Goal: Transaction & Acquisition: Purchase product/service

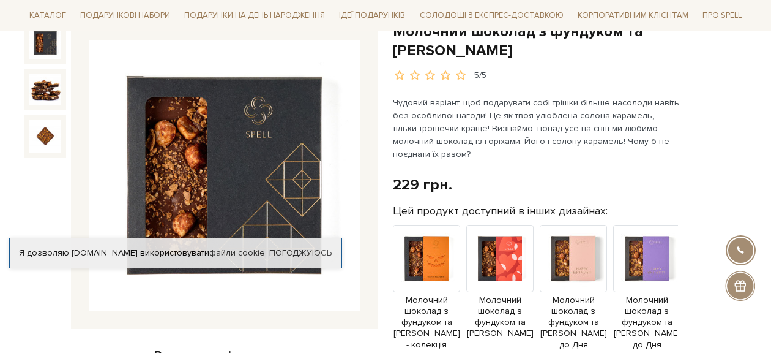
scroll to position [121, 0]
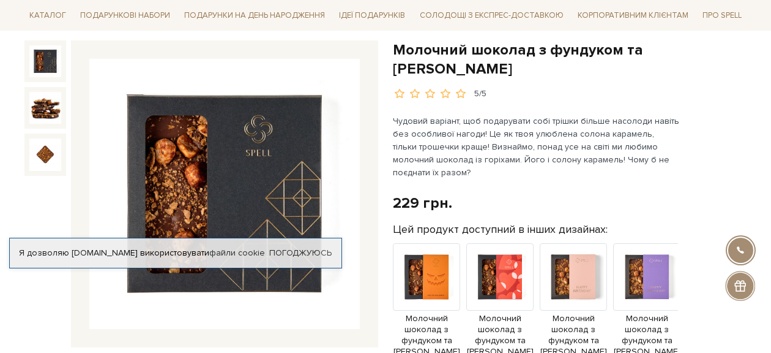
click at [283, 78] on img at bounding box center [224, 194] width 271 height 271
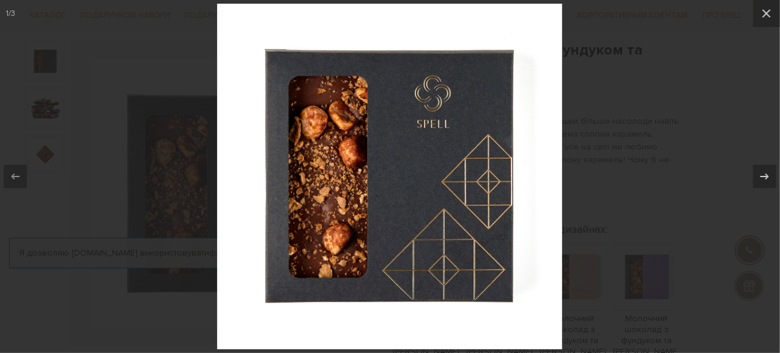
click at [689, 132] on div at bounding box center [390, 176] width 780 height 353
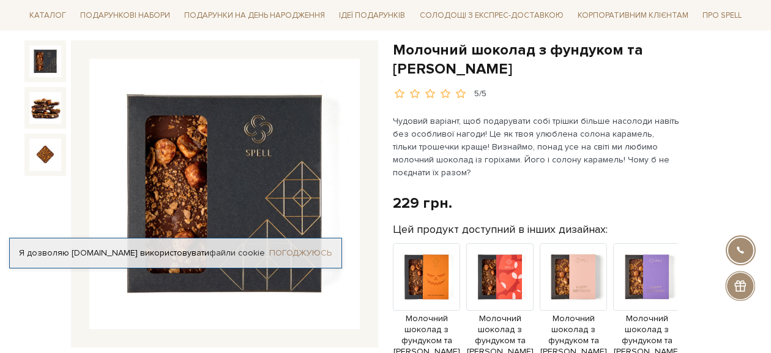
click at [329, 248] on link "Погоджуюсь" at bounding box center [300, 252] width 62 height 11
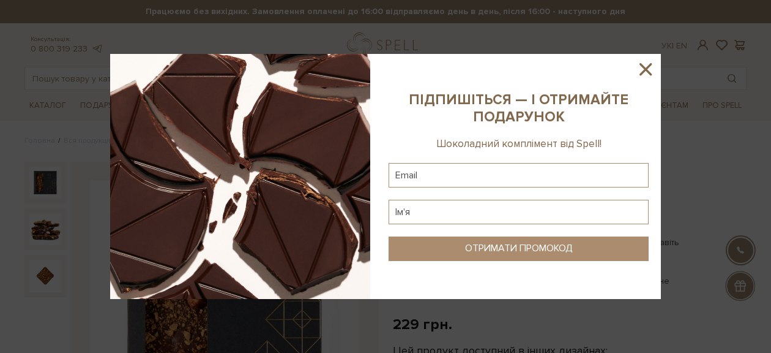
click at [652, 69] on icon at bounding box center [645, 69] width 21 height 21
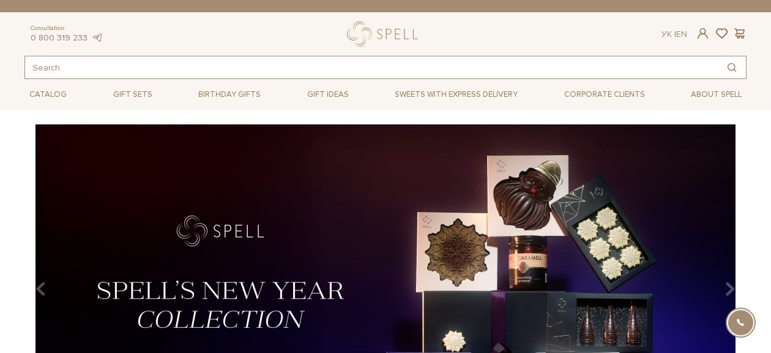
click at [705, 66] on input "text" at bounding box center [371, 67] width 693 height 22
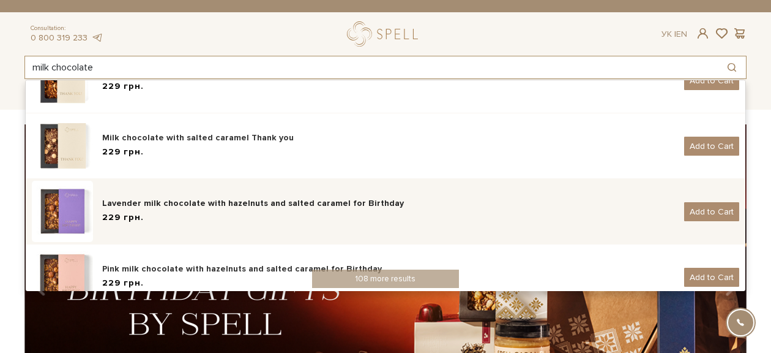
scroll to position [122, 0]
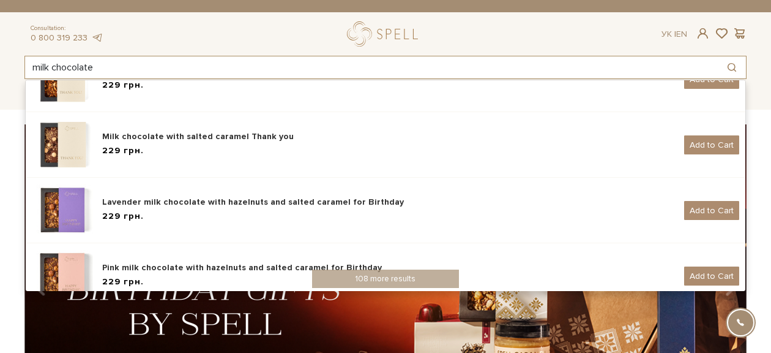
type input "milk chocolate"
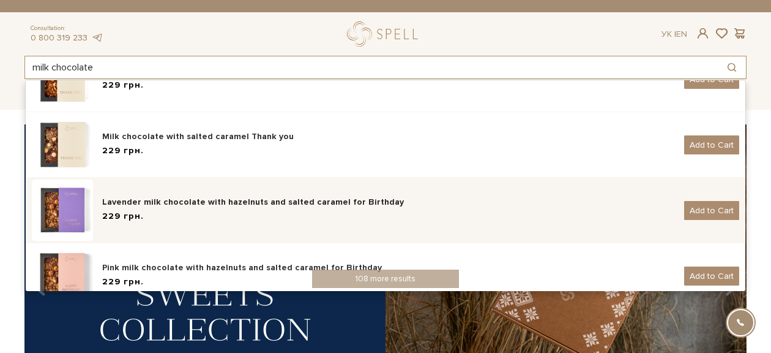
scroll to position [184, 0]
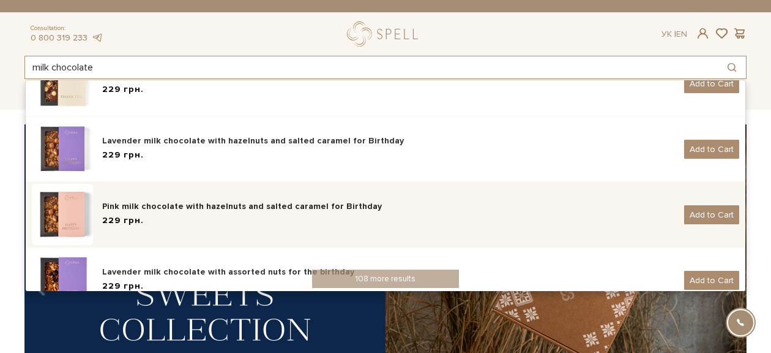
click at [242, 205] on div "Pink milk chocolate with hazelnuts and salted caramel for Birthday" at bounding box center [388, 206] width 573 height 12
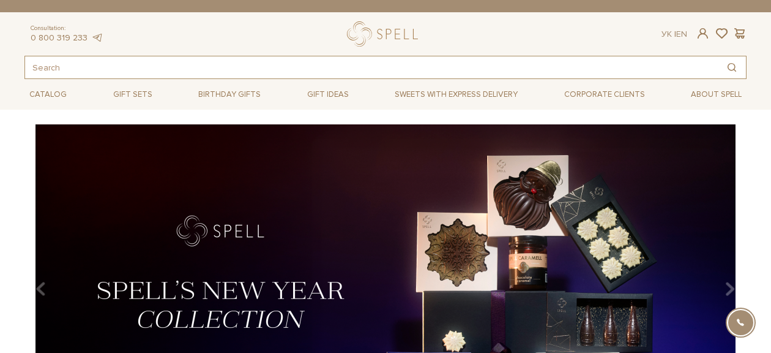
drag, startPoint x: 694, startPoint y: 67, endPoint x: 681, endPoint y: 71, distance: 14.0
click at [694, 67] on input "text" at bounding box center [371, 67] width 693 height 22
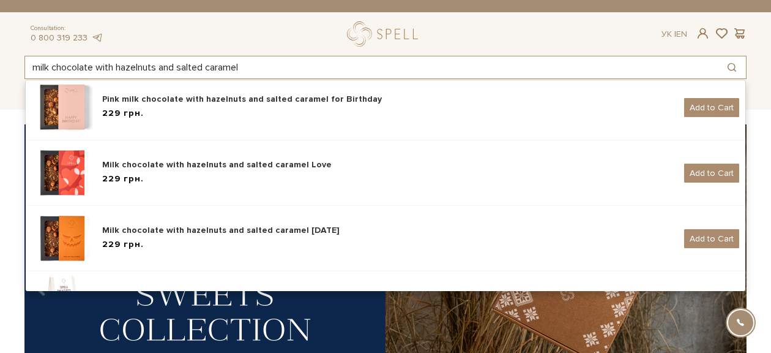
scroll to position [150, 0]
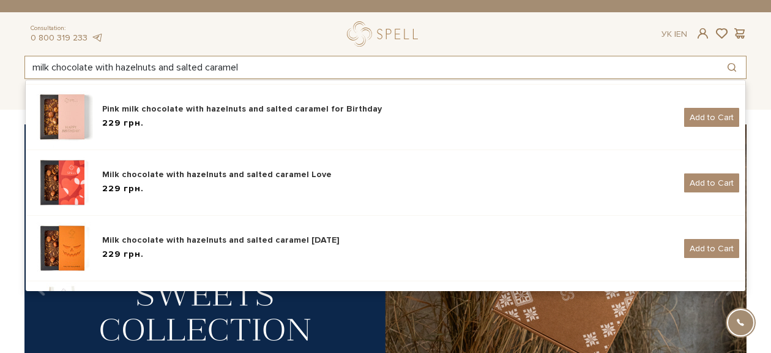
type input "milk chocolate with hazelnuts and salted caramel"
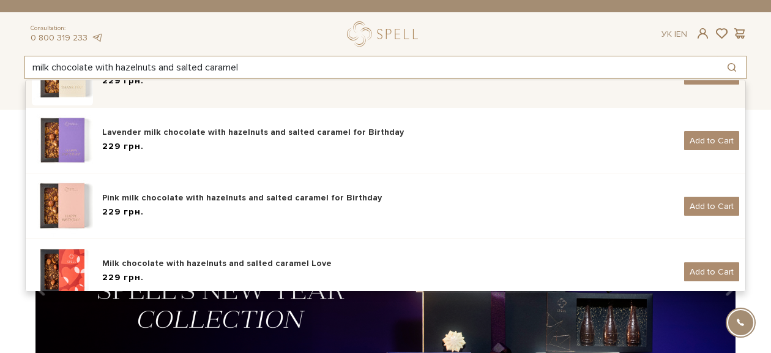
scroll to position [0, 0]
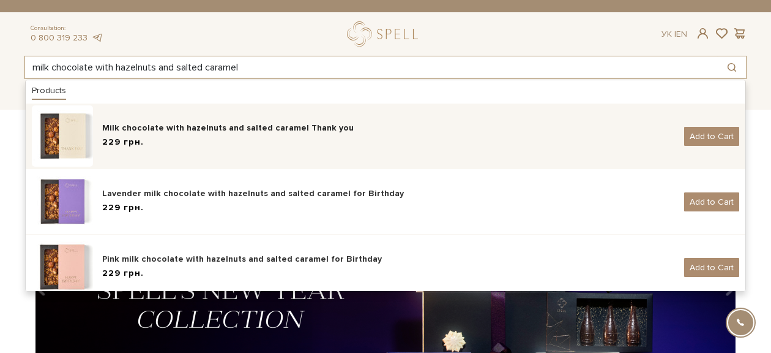
click at [195, 141] on div "229 грн." at bounding box center [388, 142] width 573 height 13
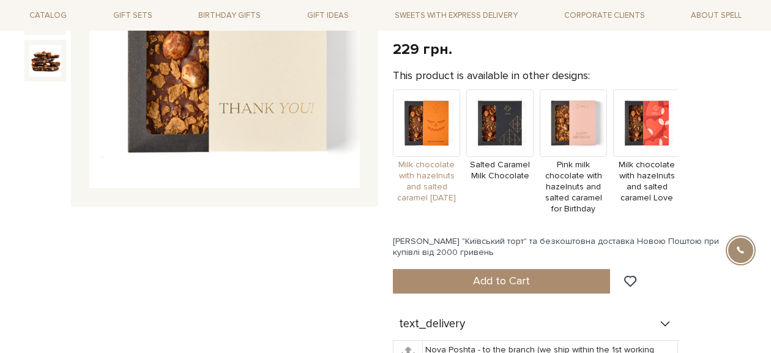
scroll to position [306, 0]
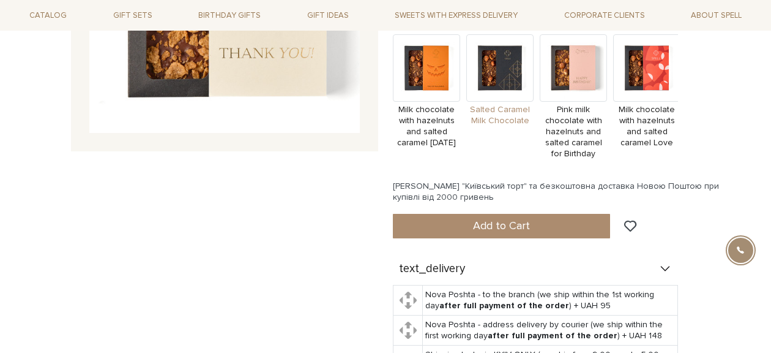
click at [495, 89] on img at bounding box center [499, 67] width 67 height 67
